Goal: Find specific page/section

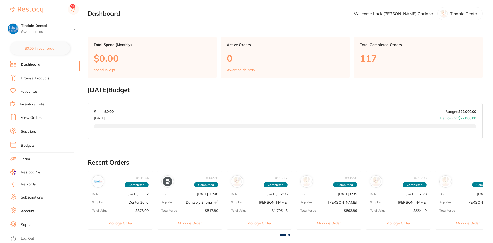
click at [27, 103] on link "Inventory Lists" at bounding box center [32, 104] width 24 height 5
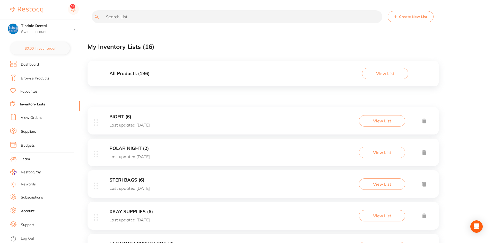
click at [132, 74] on h3 "All Products ( 196 )" at bounding box center [129, 73] width 40 height 5
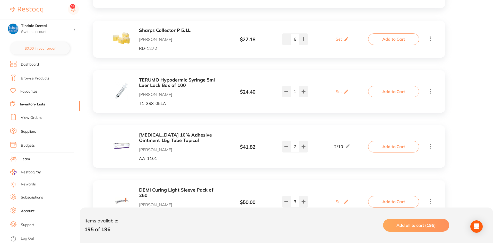
scroll to position [232, 0]
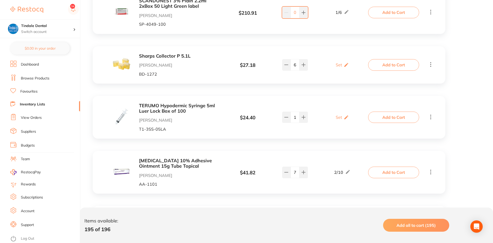
click at [32, 105] on link "Inventory Lists" at bounding box center [32, 104] width 25 height 5
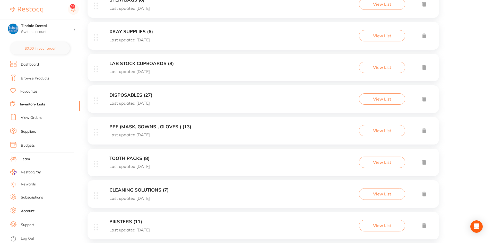
scroll to position [232, 0]
